Goal: Task Accomplishment & Management: Use online tool/utility

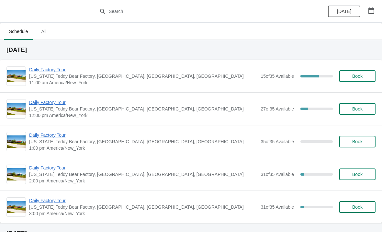
click at [52, 68] on span "Daily Factory Tour" at bounding box center [143, 69] width 228 height 6
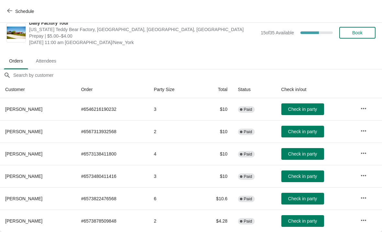
scroll to position [9, 0]
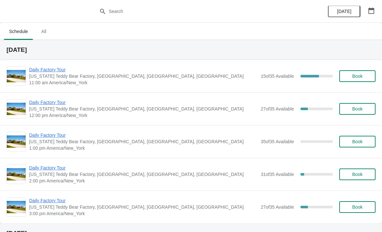
click at [60, 69] on span "Daily Factory Tour" at bounding box center [143, 69] width 228 height 6
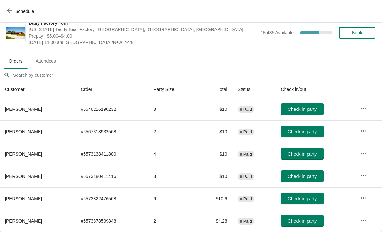
scroll to position [9, 0]
click at [308, 222] on span "Check in party" at bounding box center [302, 220] width 29 height 5
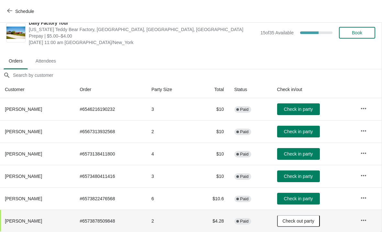
click at [299, 136] on button "Check in party" at bounding box center [298, 132] width 43 height 12
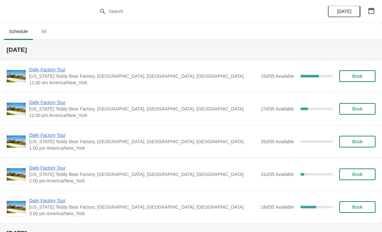
click at [67, 73] on span "Daily Factory Tour" at bounding box center [143, 69] width 228 height 6
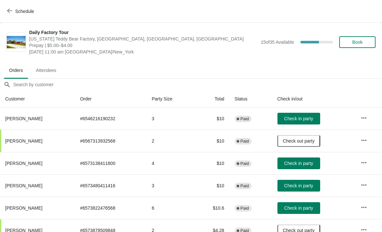
click at [301, 163] on span "Check in party" at bounding box center [298, 163] width 29 height 5
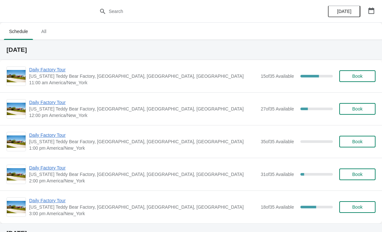
click at [59, 72] on span "Daily Factory Tour" at bounding box center [143, 69] width 228 height 6
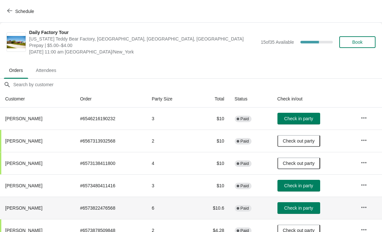
click at [298, 210] on span "Check in party" at bounding box center [298, 207] width 29 height 5
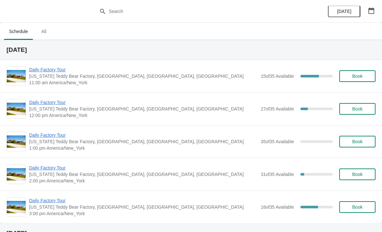
click at [48, 69] on span "Daily Factory Tour" at bounding box center [143, 69] width 228 height 6
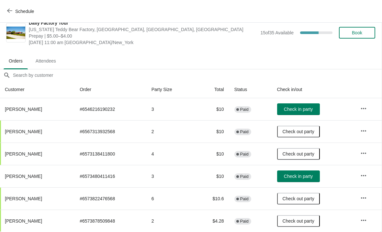
scroll to position [9, 0]
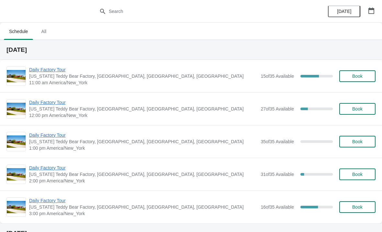
click at [47, 72] on span "Daily Factory Tour" at bounding box center [143, 69] width 228 height 6
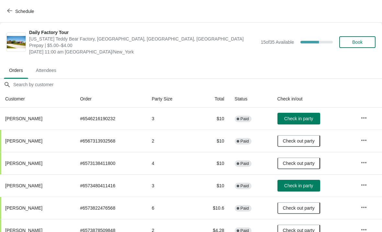
click at [10, 16] on button "Schedule" at bounding box center [21, 12] width 36 height 12
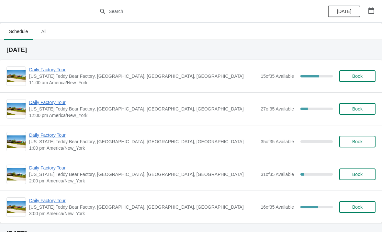
click at [55, 101] on span "Daily Factory Tour" at bounding box center [143, 102] width 228 height 6
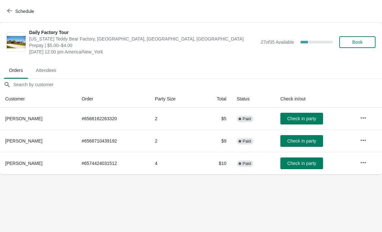
click at [365, 164] on icon "button" at bounding box center [363, 162] width 6 height 6
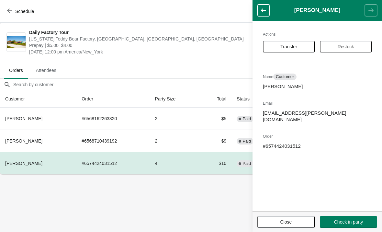
click at [295, 48] on span "Transfer" at bounding box center [288, 46] width 17 height 5
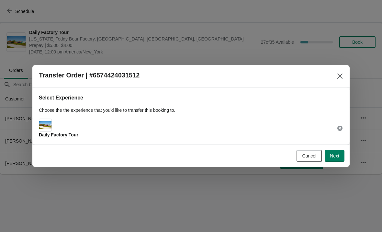
click at [333, 157] on span "Next" at bounding box center [334, 155] width 9 height 5
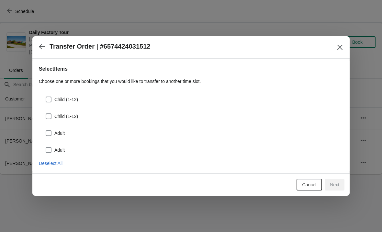
click at [53, 98] on label "Child (1-12)" at bounding box center [61, 99] width 33 height 9
click at [46, 97] on input "Child (1-12)" at bounding box center [46, 96] width 0 height 0
checkbox input "true"
select select "Child (1-12)"
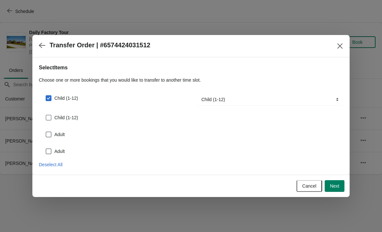
click at [55, 114] on label "Child (1-12)" at bounding box center [61, 117] width 33 height 9
click at [46, 115] on input "Child (1-12)" at bounding box center [46, 115] width 0 height 0
checkbox input "true"
select select "Child (1-12)"
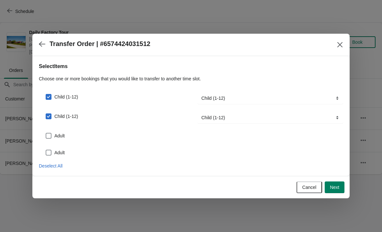
click at [50, 135] on span at bounding box center [49, 136] width 6 height 6
click at [46, 133] on input "Adult" at bounding box center [46, 133] width 0 height 0
checkbox input "true"
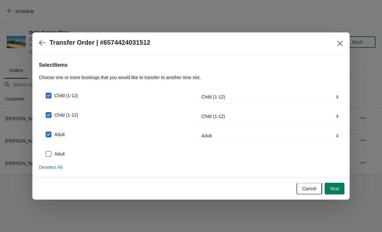
click at [51, 152] on span at bounding box center [49, 154] width 6 height 6
click at [46, 151] on input "Adult" at bounding box center [46, 151] width 0 height 0
checkbox input "true"
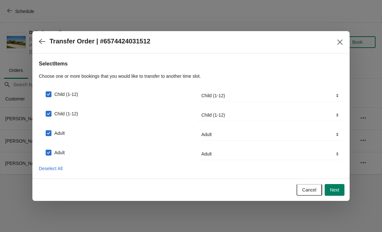
click at [336, 195] on button "Next" at bounding box center [335, 190] width 20 height 12
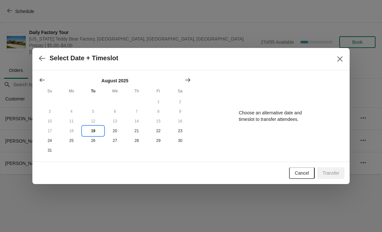
click at [93, 134] on button "19" at bounding box center [93, 131] width 22 height 10
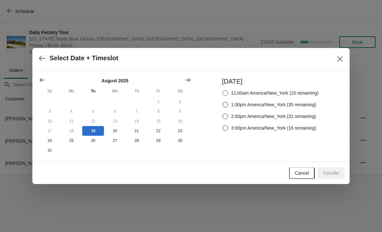
click at [223, 93] on span at bounding box center [225, 93] width 6 height 6
click at [223, 90] on input "11:00am America/New_York (15 remaining)" at bounding box center [222, 90] width 0 height 0
radio input "true"
click at [330, 177] on button "Transfer" at bounding box center [330, 173] width 27 height 12
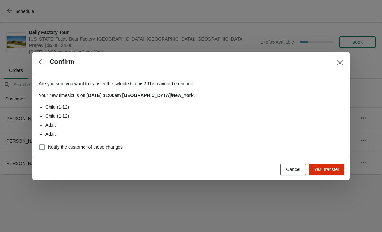
click at [330, 175] on button "Yes, transfer" at bounding box center [327, 169] width 36 height 12
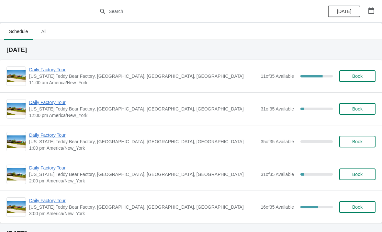
click at [47, 72] on span "Daily Factory Tour" at bounding box center [143, 69] width 228 height 6
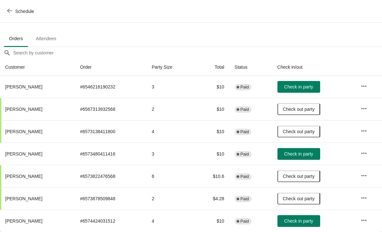
scroll to position [32, 0]
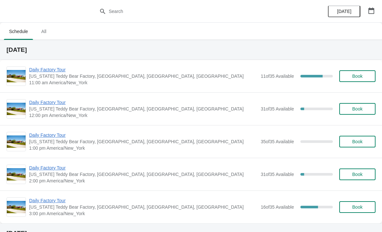
click at [59, 72] on span "Daily Factory Tour" at bounding box center [143, 69] width 228 height 6
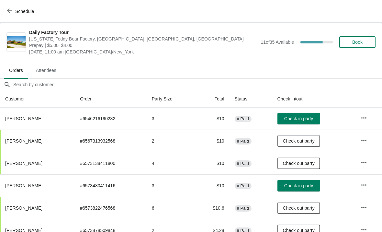
click at [308, 120] on span "Check in party" at bounding box center [298, 118] width 29 height 5
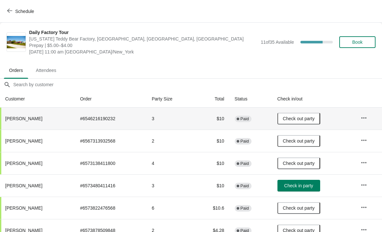
click at [369, 120] on button "button" at bounding box center [364, 118] width 12 height 12
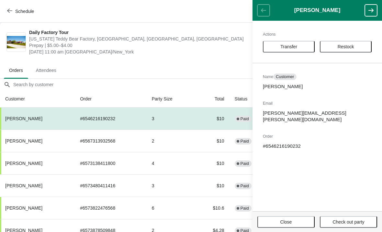
click at [299, 50] on button "Transfer" at bounding box center [289, 47] width 52 height 12
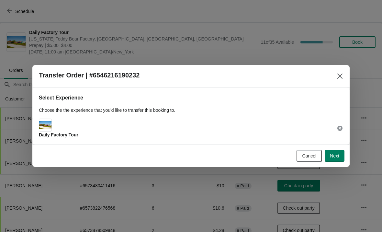
click at [337, 155] on span "Next" at bounding box center [334, 155] width 9 height 5
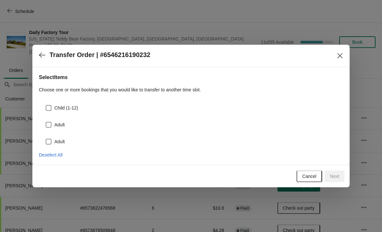
click at [51, 108] on span at bounding box center [49, 108] width 6 height 6
click at [46, 105] on input "Child (1-12)" at bounding box center [46, 105] width 0 height 0
checkbox input "true"
select select "Child (1-12)"
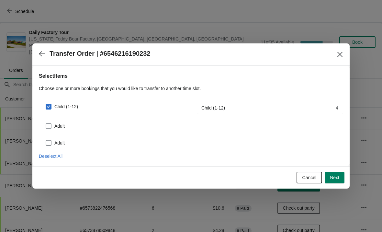
click at [49, 126] on span at bounding box center [49, 126] width 6 height 6
click at [46, 123] on input "Adult" at bounding box center [46, 123] width 0 height 0
checkbox input "true"
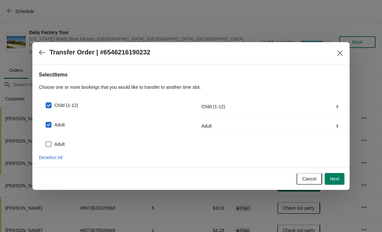
click at [51, 143] on span at bounding box center [49, 144] width 6 height 6
click at [46, 141] on input "Adult" at bounding box center [46, 141] width 0 height 0
checkbox input "true"
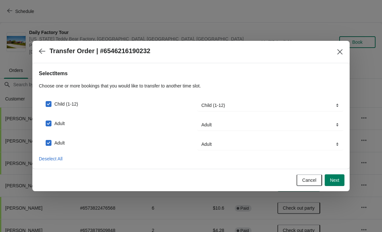
click at [338, 180] on span "Next" at bounding box center [334, 179] width 9 height 5
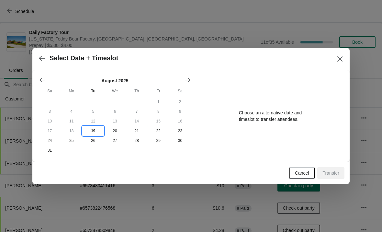
click at [98, 129] on button "19" at bounding box center [93, 131] width 22 height 10
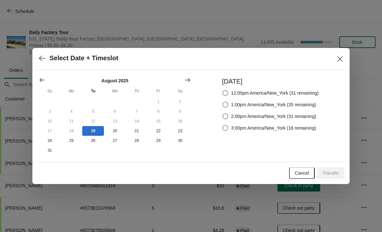
click at [222, 93] on span at bounding box center [225, 93] width 6 height 6
click at [222, 90] on input "12:00pm America/New_York (31 remaining)" at bounding box center [222, 90] width 0 height 0
radio input "true"
click at [335, 175] on span "Transfer" at bounding box center [330, 172] width 17 height 5
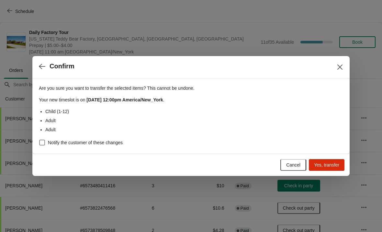
click at [335, 165] on span "Yes, transfer" at bounding box center [326, 164] width 25 height 5
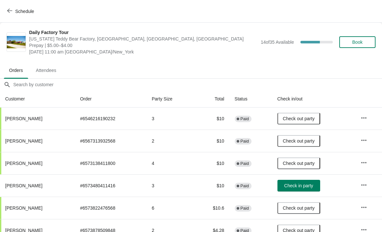
click at [12, 15] on button "Schedule" at bounding box center [21, 12] width 36 height 12
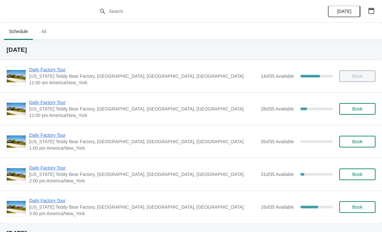
click at [50, 101] on span "Daily Factory Tour" at bounding box center [143, 102] width 228 height 6
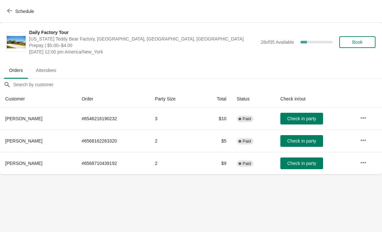
click at [9, 11] on icon "button" at bounding box center [9, 11] width 5 height 4
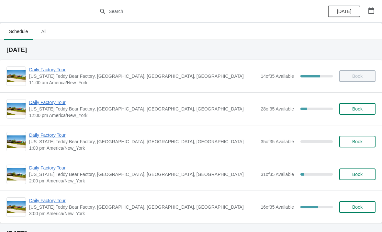
click at [43, 72] on span "Daily Factory Tour" at bounding box center [143, 69] width 228 height 6
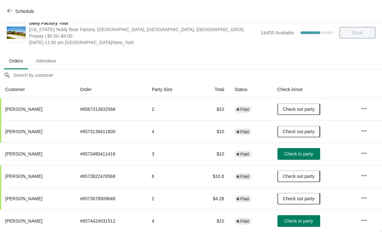
scroll to position [9, 0]
click at [285, 219] on button "Check in party" at bounding box center [298, 221] width 43 height 12
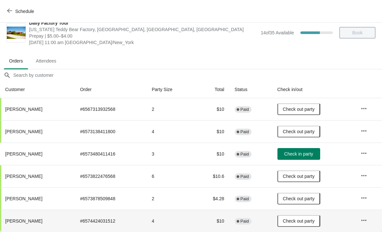
click at [7, 12] on icon "button" at bounding box center [9, 10] width 5 height 5
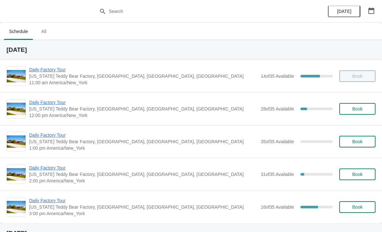
click at [42, 105] on span "Daily Factory Tour" at bounding box center [143, 102] width 228 height 6
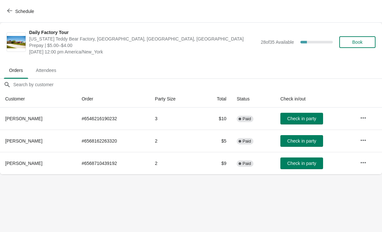
click at [299, 123] on button "Check in party" at bounding box center [301, 119] width 43 height 12
